Goal: Check status: Check status

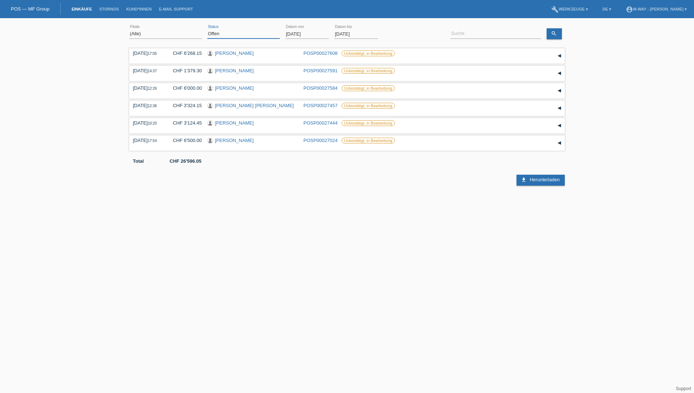
click at [233, 36] on select "(Alle) Neu Offen Zurückgewiesen Zurückgetreten / Storniert Abgeschlossen" at bounding box center [243, 33] width 73 height 9
select select "ALL"
click at [207, 29] on select "(Alle) Neu Offen Zurückgewiesen Zurückgetreten / Storniert Abgeschlossen" at bounding box center [243, 33] width 73 height 9
click at [295, 34] on input "[DATE]" at bounding box center [307, 33] width 44 height 9
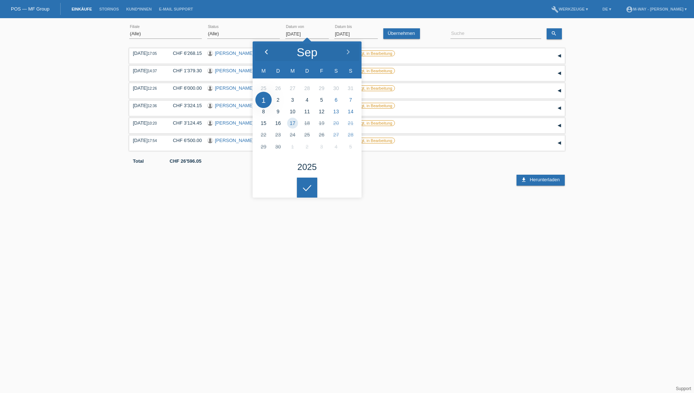
click at [268, 53] on icon at bounding box center [267, 52] width 6 height 6
type input "[DATE]"
click at [467, 32] on input at bounding box center [496, 33] width 91 height 9
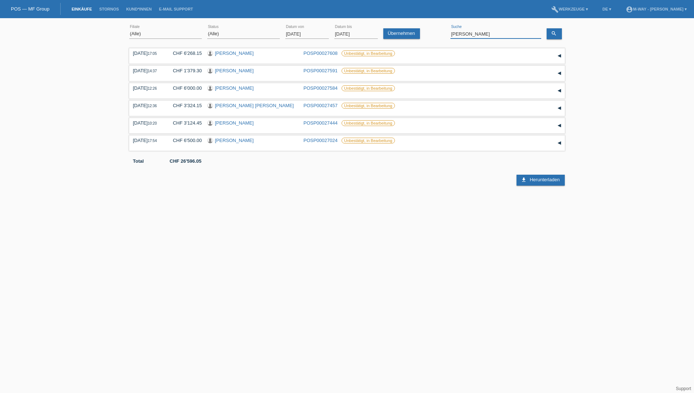
type input "[PERSON_NAME]"
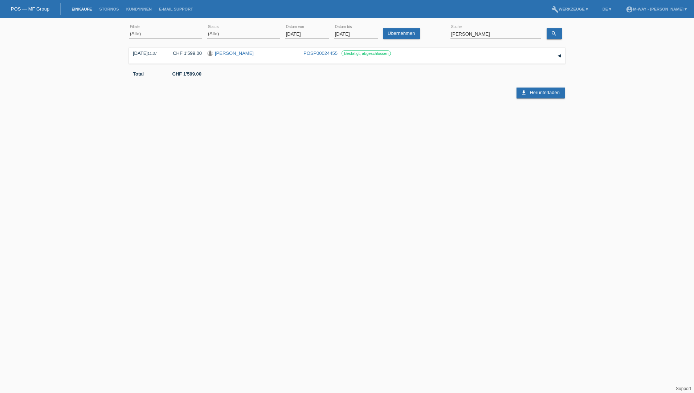
click at [305, 36] on input "[DATE]" at bounding box center [307, 33] width 44 height 9
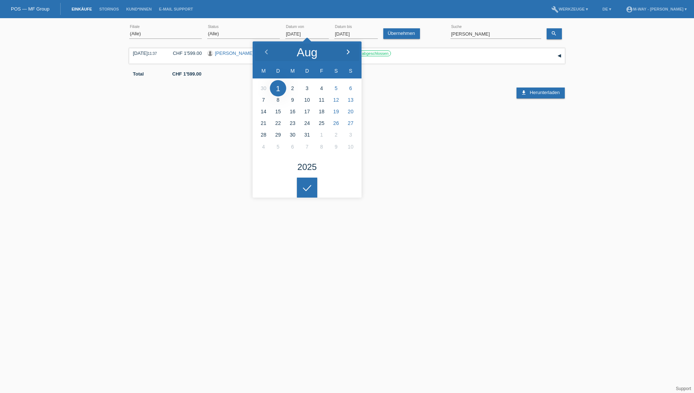
click at [349, 53] on polyline at bounding box center [348, 52] width 2 height 4
type input "[DATE]"
click at [465, 31] on input "[PERSON_NAME]" at bounding box center [496, 33] width 91 height 9
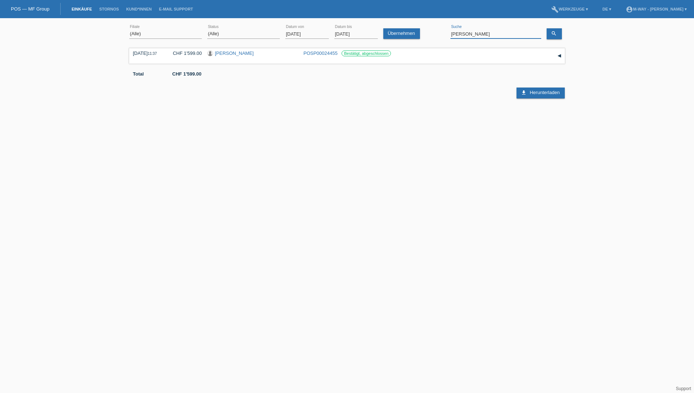
drag, startPoint x: 482, startPoint y: 34, endPoint x: 443, endPoint y: 37, distance: 39.7
click at [445, 36] on div "(Alle) [PERSON_NAME] Passion Vélo SàRL [GEOGRAPHIC_DATA] [GEOGRAPHIC_DATA] [GEO…" at bounding box center [347, 34] width 436 height 25
type input "v"
type input "cazin"
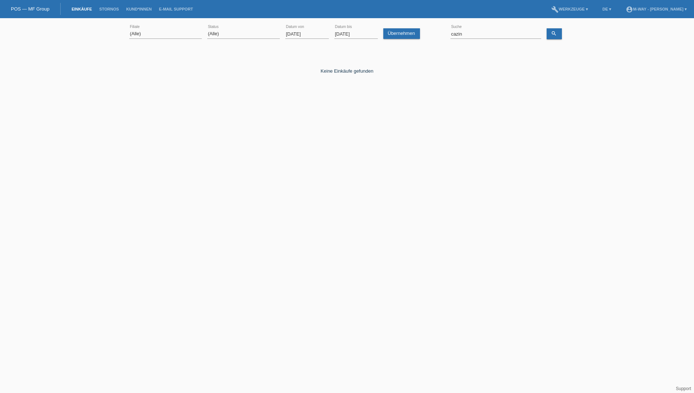
click at [292, 33] on input "[DATE]" at bounding box center [307, 33] width 44 height 9
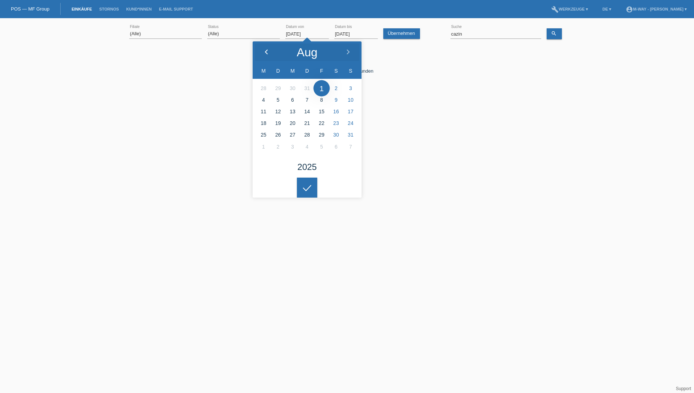
click at [270, 50] on div at bounding box center [266, 52] width 27 height 22
click at [269, 50] on div at bounding box center [266, 52] width 27 height 22
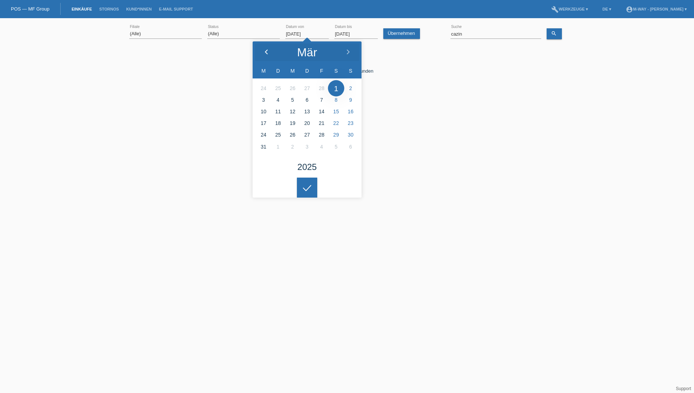
click at [269, 50] on div at bounding box center [266, 52] width 27 height 22
click at [269, 50] on icon at bounding box center [267, 52] width 6 height 6
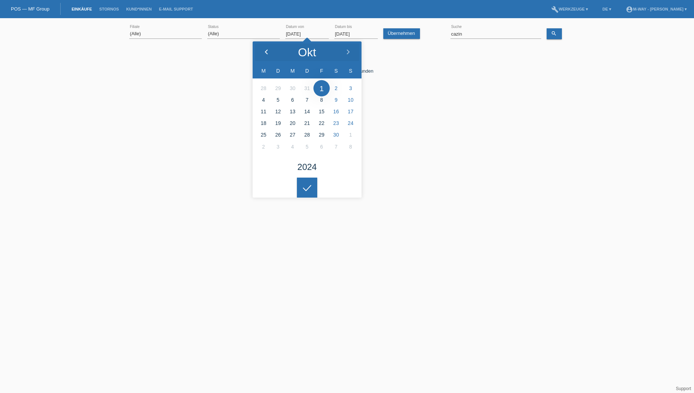
click at [269, 50] on icon at bounding box center [267, 52] width 6 height 6
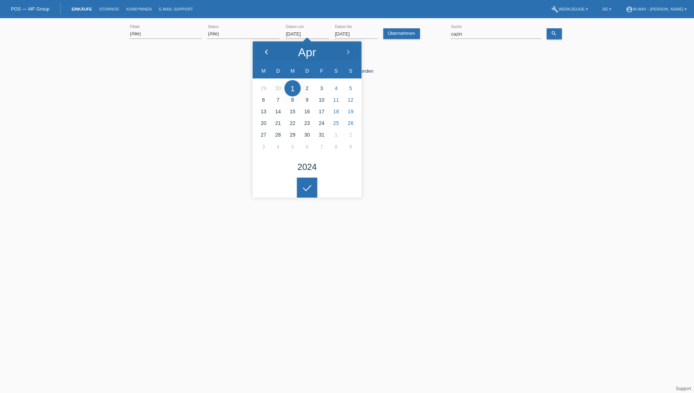
click at [269, 50] on icon at bounding box center [267, 52] width 6 height 6
type input "[DATE]"
click at [555, 35] on icon "search" at bounding box center [554, 34] width 6 height 6
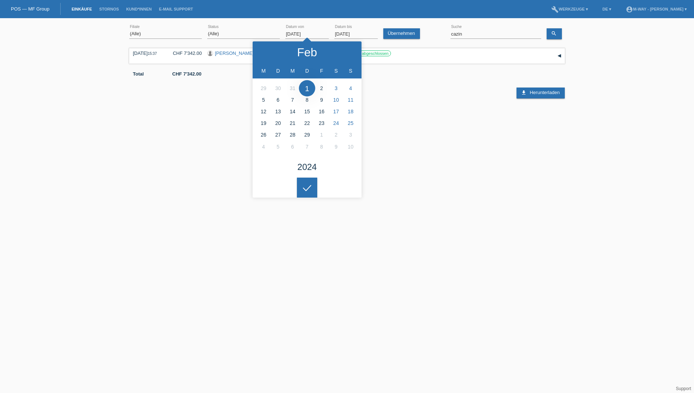
click at [465, 119] on html "POS — MF Group Einkäufe [GEOGRAPHIC_DATA] Kund*innen E-Mail Support menu accoun…" at bounding box center [347, 59] width 694 height 119
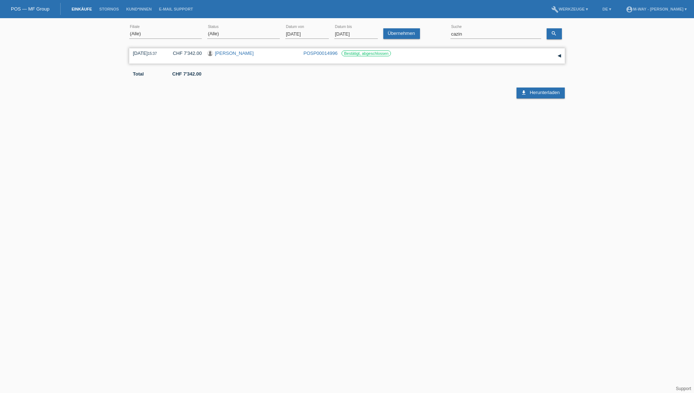
click at [234, 53] on link "[PERSON_NAME]" at bounding box center [234, 52] width 39 height 5
